Goal: Task Accomplishment & Management: Manage account settings

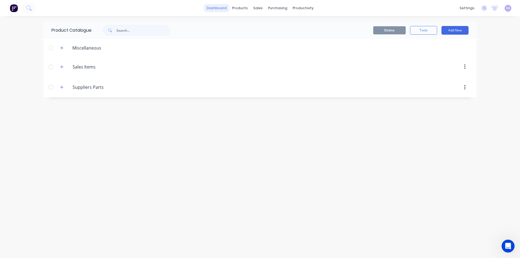
click at [220, 9] on link "dashboard" at bounding box center [216, 8] width 25 height 8
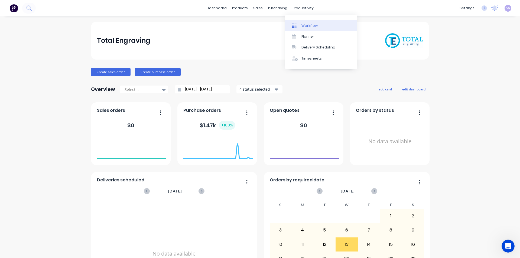
click at [307, 25] on div "Workflow" at bounding box center [309, 25] width 16 height 5
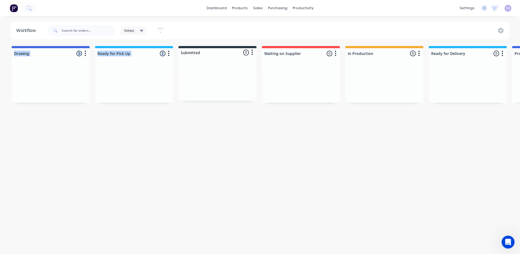
drag, startPoint x: 62, startPoint y: 47, endPoint x: 90, endPoint y: 86, distance: 48.9
click at [67, 87] on div at bounding box center [51, 82] width 78 height 41
click at [140, 30] on icon at bounding box center [142, 31] width 4 height 2
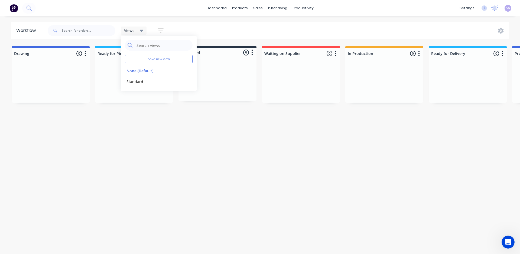
click at [140, 30] on icon at bounding box center [142, 31] width 4 height 2
click at [158, 31] on icon "button" at bounding box center [161, 30] width 6 height 7
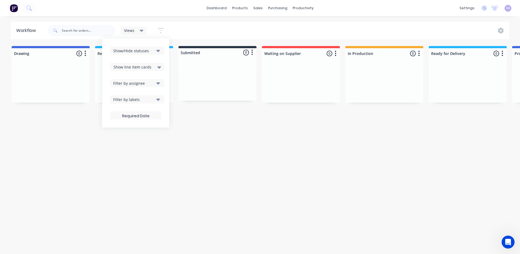
click at [158, 31] on icon "button" at bounding box center [161, 30] width 6 height 7
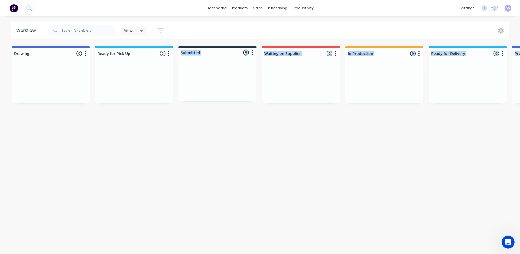
drag, startPoint x: 126, startPoint y: 85, endPoint x: 54, endPoint y: 103, distance: 75.2
click at [54, 103] on div "Workflow Views Save new view None (Default) edit Standard edit Show/Hide status…" at bounding box center [260, 133] width 520 height 222
click at [55, 96] on div at bounding box center [51, 82] width 78 height 41
click at [501, 29] on icon at bounding box center [501, 31] width 6 height 6
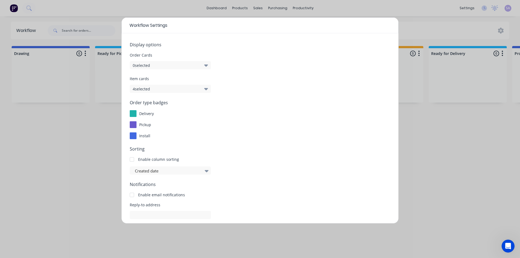
click at [204, 86] on icon "button" at bounding box center [206, 89] width 4 height 6
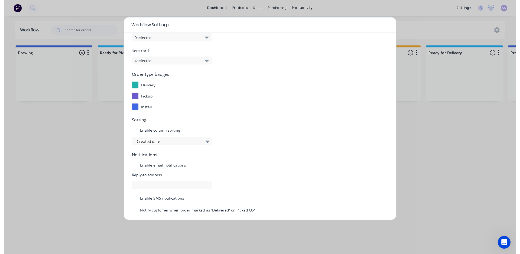
scroll to position [30, 0]
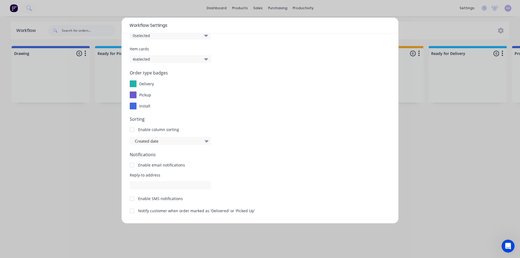
click at [194, 227] on button "Cancel" at bounding box center [183, 231] width 33 height 8
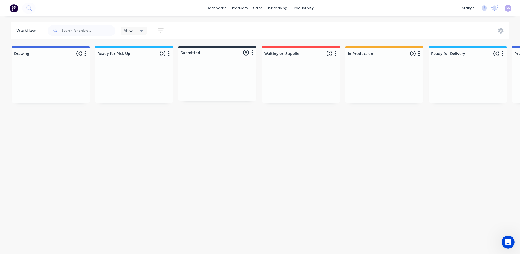
click at [332, 53] on button "button" at bounding box center [335, 53] width 7 height 7
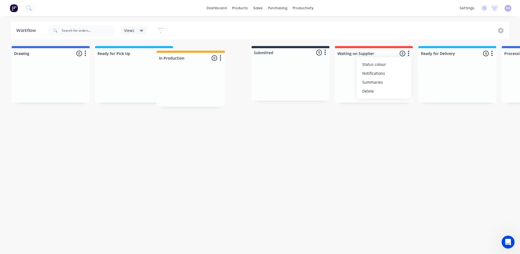
drag, startPoint x: 324, startPoint y: 51, endPoint x: 178, endPoint y: 52, distance: 146.0
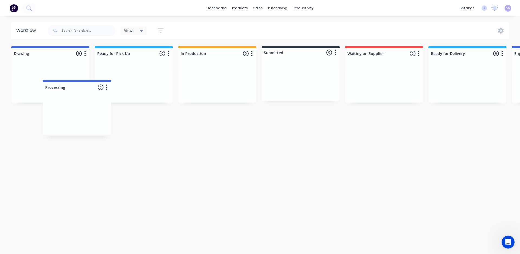
scroll to position [0, 0]
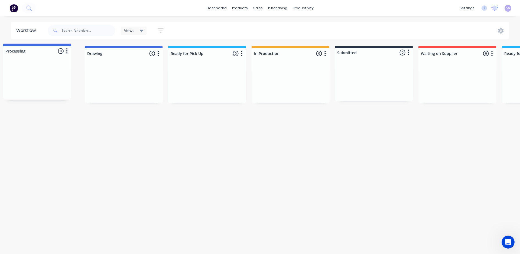
drag, startPoint x: 465, startPoint y: 54, endPoint x: 20, endPoint y: 53, distance: 445.8
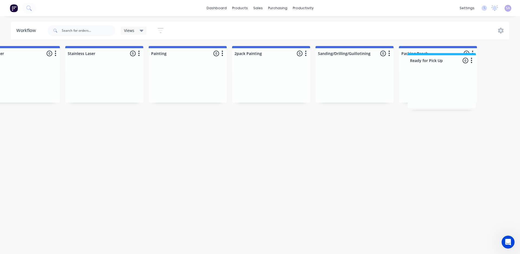
scroll to position [0, 792]
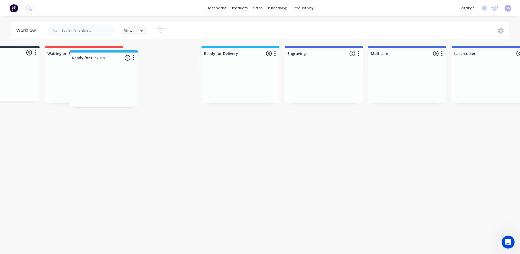
drag, startPoint x: 183, startPoint y: 51, endPoint x: 119, endPoint y: 54, distance: 63.4
click at [98, 57] on div "Processing 0 Status colour #4169E1 hex #4169E1 Save Cancel Notifications Email …" at bounding box center [422, 74] width 1453 height 57
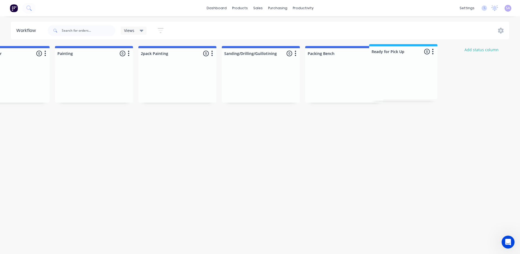
scroll to position [0, 875]
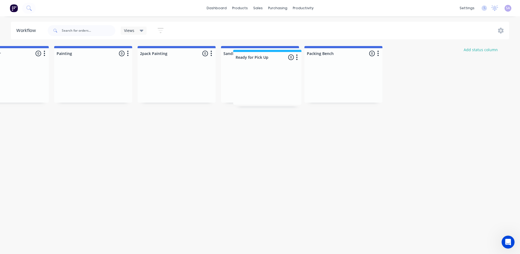
drag, startPoint x: 111, startPoint y: 52, endPoint x: 269, endPoint y: 55, distance: 158.5
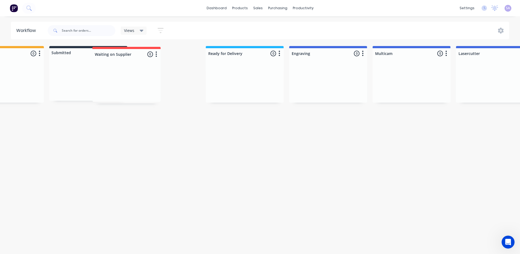
scroll to position [0, 210]
drag, startPoint x: 94, startPoint y: 53, endPoint x: 119, endPoint y: 57, distance: 25.5
click at [113, 56] on div "Processing 0 Status colour #4169E1 hex #4169E1 Save Cancel Notifications Email …" at bounding box center [511, 74] width 1453 height 57
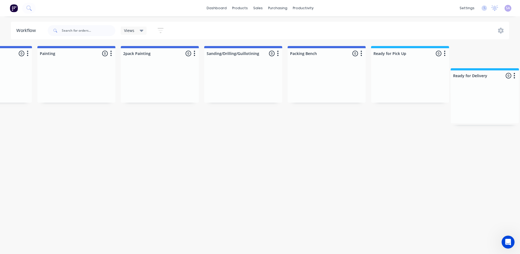
scroll to position [0, 813]
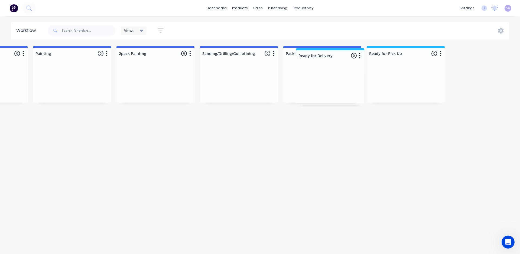
drag, startPoint x: 181, startPoint y: 52, endPoint x: 313, endPoint y: 56, distance: 131.1
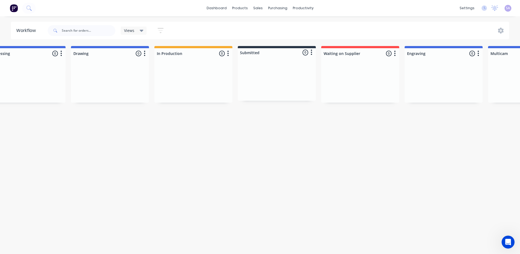
scroll to position [0, 0]
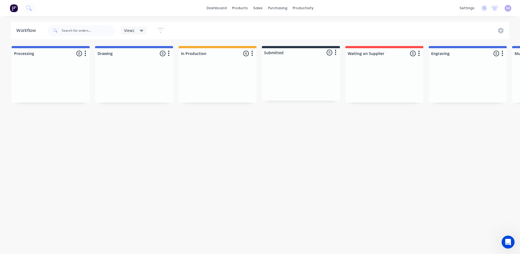
click at [85, 54] on icon "button" at bounding box center [86, 53] width 2 height 7
click at [58, 62] on button "Status colour" at bounding box center [61, 64] width 54 height 9
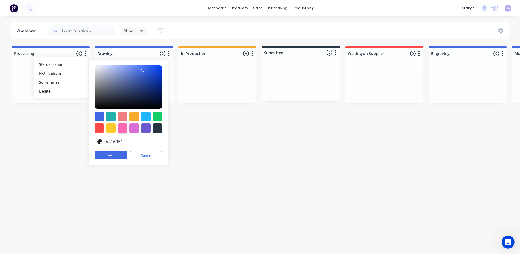
click at [118, 129] on div at bounding box center [122, 128] width 9 height 9
type input "#FF69B4"
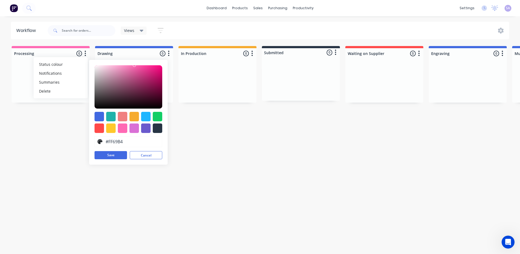
click at [101, 154] on button "Save" at bounding box center [111, 155] width 33 height 8
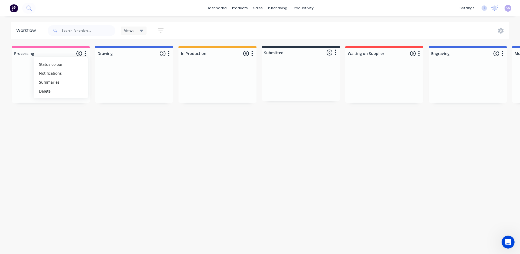
click at [151, 149] on div "Workflow Views Save new view None (Default) edit Standard edit Show/Hide status…" at bounding box center [260, 133] width 520 height 222
drag, startPoint x: 259, startPoint y: 47, endPoint x: 183, endPoint y: 55, distance: 76.5
drag, startPoint x: 264, startPoint y: 47, endPoint x: 254, endPoint y: 47, distance: 9.8
click at [262, 51] on div "Submitted 0 Status colour #273444 hex #273444 Save Cancel Summaries Total order…" at bounding box center [301, 51] width 78 height 11
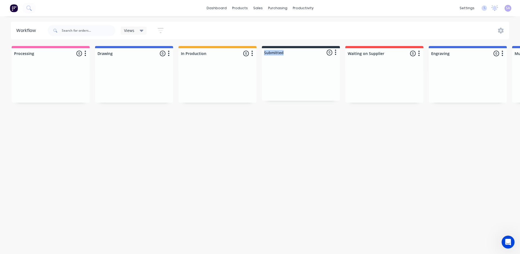
drag, startPoint x: 294, startPoint y: 50, endPoint x: 255, endPoint y: 71, distance: 44.4
click at [262, 75] on div "Submitted 0 Status colour #273444 hex #273444 Save Cancel Summaries Total order…" at bounding box center [301, 73] width 78 height 55
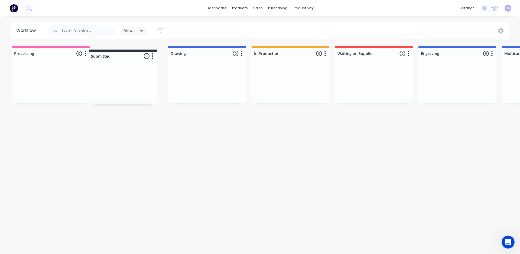
drag, startPoint x: 242, startPoint y: 50, endPoint x: 102, endPoint y: 55, distance: 140.6
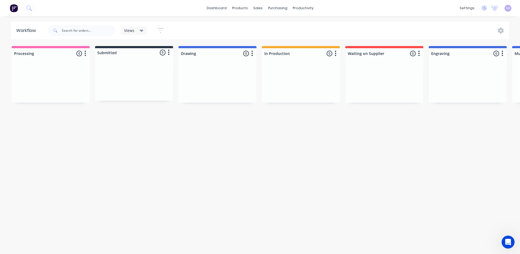
click at [164, 218] on div "Workflow Views Save new view None (Default) edit Standard edit Show/Hide status…" at bounding box center [260, 133] width 520 height 222
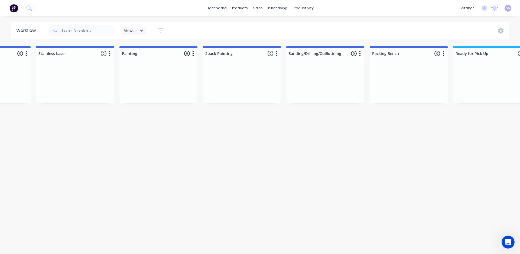
scroll to position [0, 727]
click at [215, 8] on link "dashboard" at bounding box center [216, 8] width 25 height 8
